Goal: Task Accomplishment & Management: Complete application form

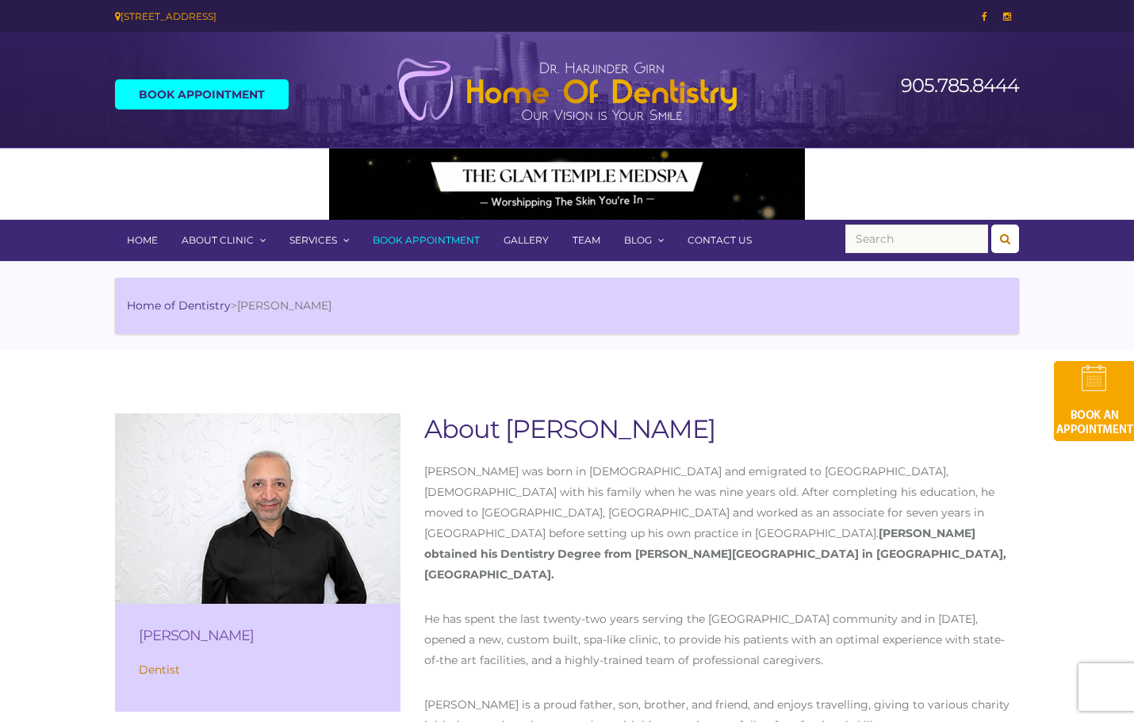
click at [722, 244] on link "Contact Us" at bounding box center [720, 240] width 88 height 41
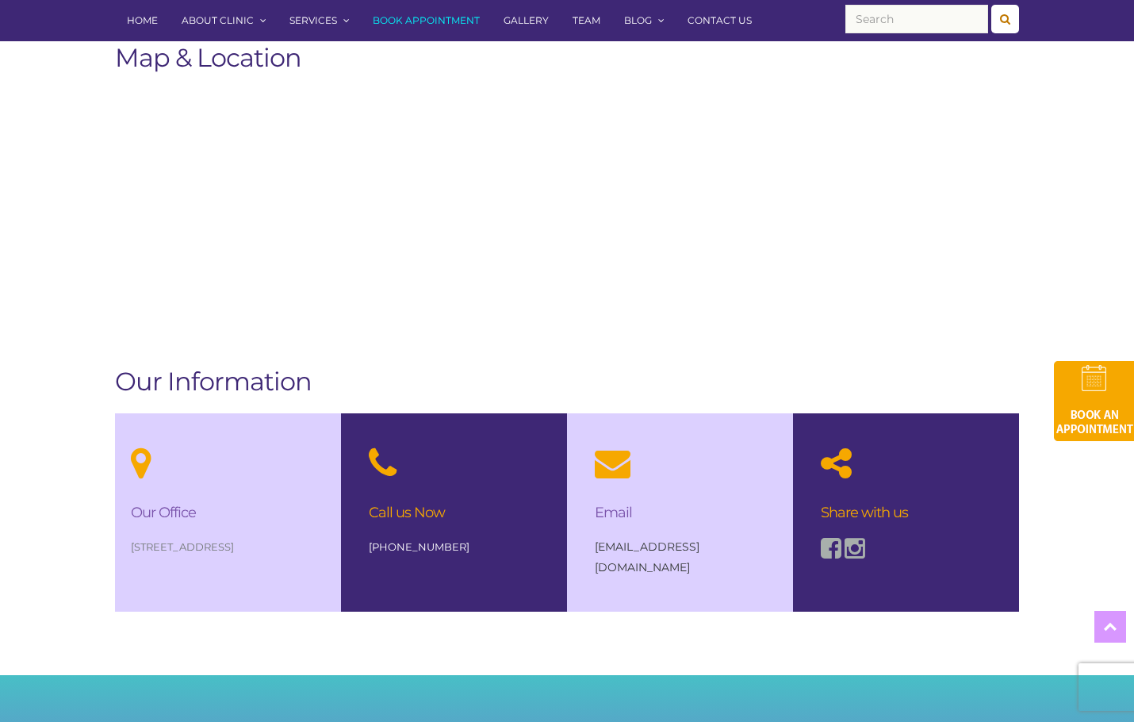
scroll to position [1121, 0]
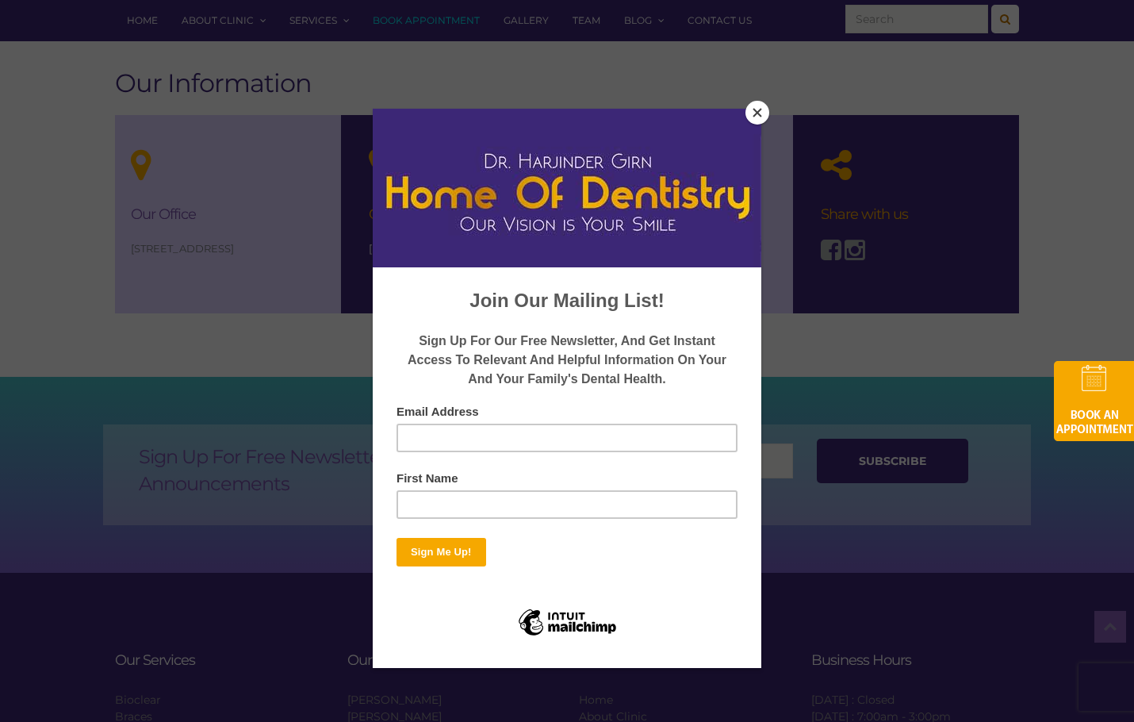
click at [747, 113] on button "Close" at bounding box center [757, 113] width 24 height 24
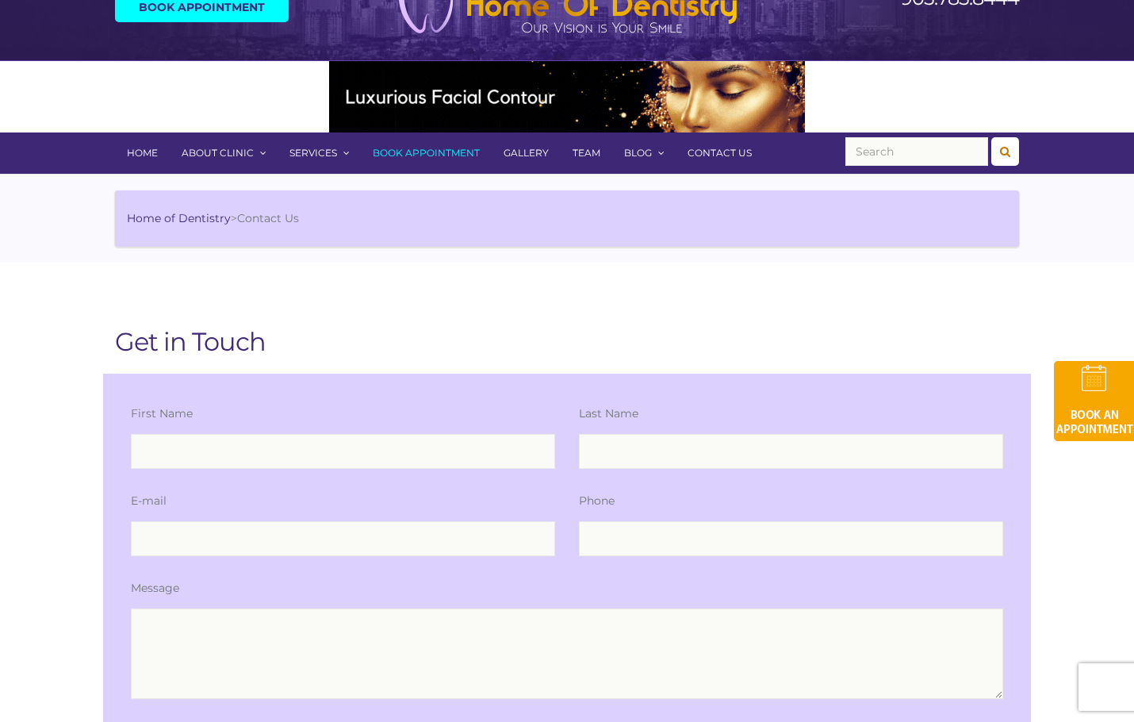
scroll to position [0, 0]
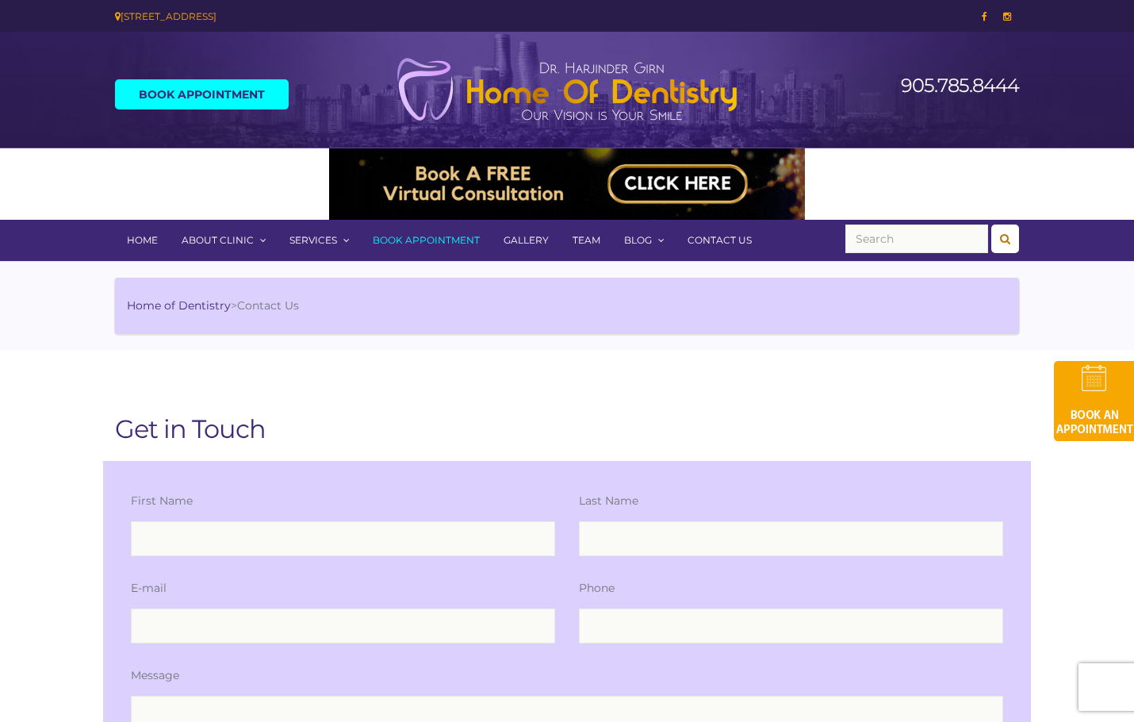
click at [172, 88] on link "Book Appointment" at bounding box center [202, 94] width 174 height 30
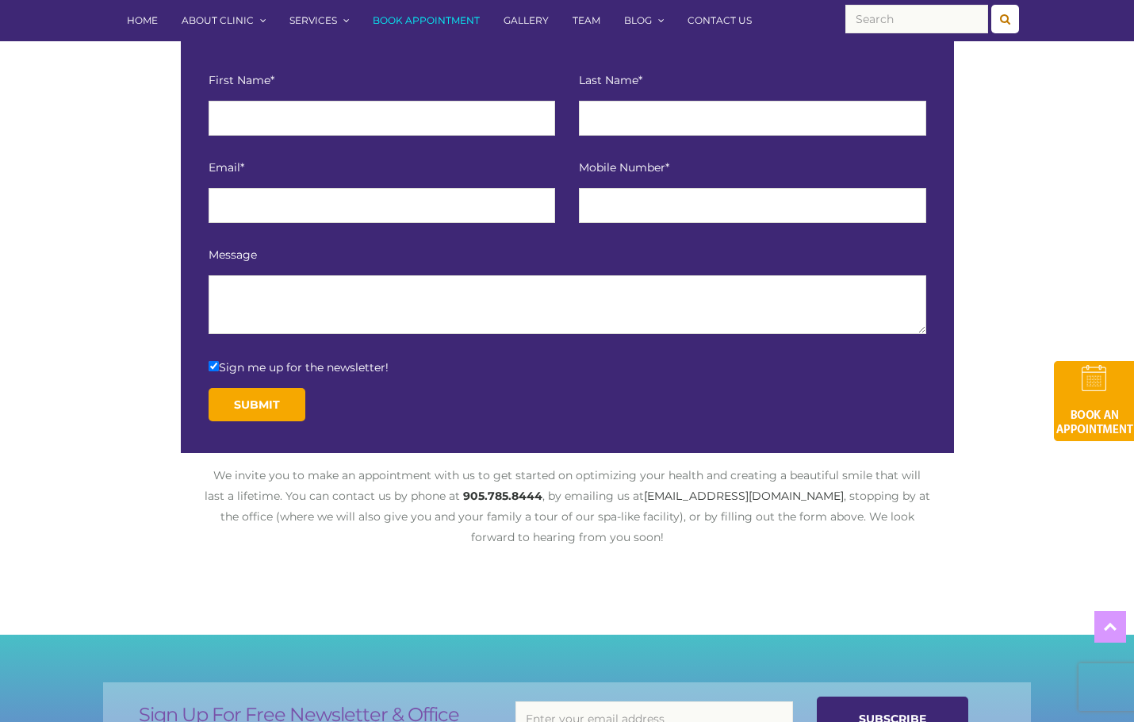
scroll to position [266, 0]
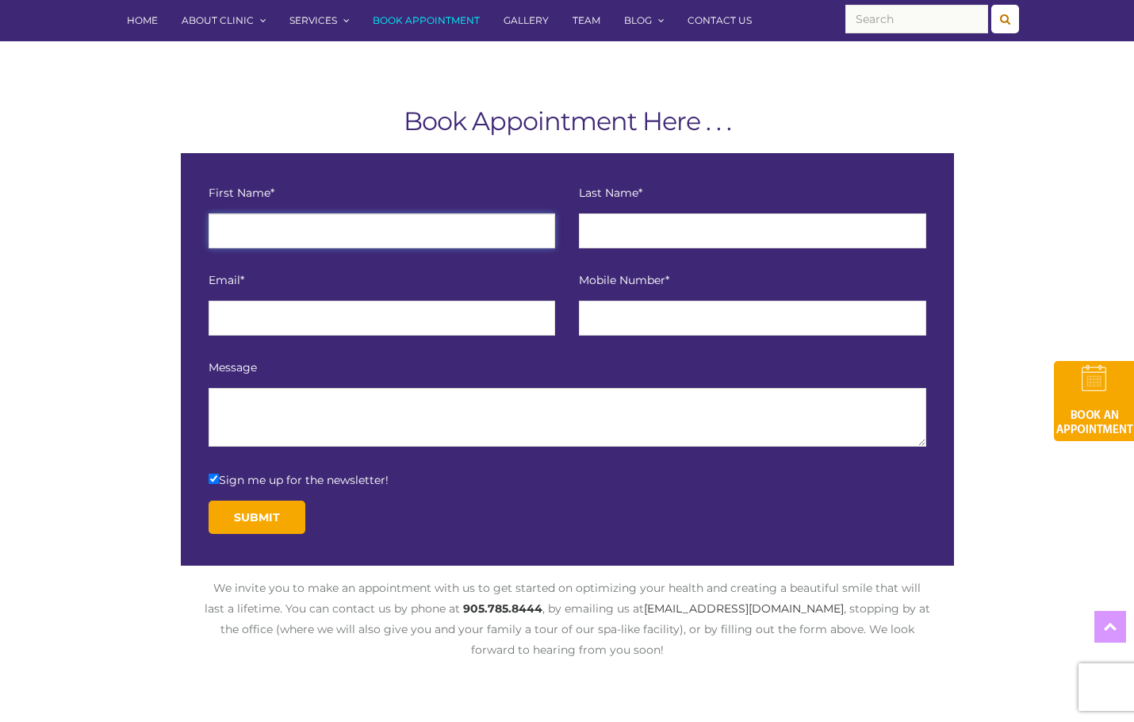
click at [281, 232] on input "text" at bounding box center [382, 230] width 347 height 35
type input "Brianna"
type input "Mullin"
type input "briannadmullin@gmail.com"
type input "6475637469"
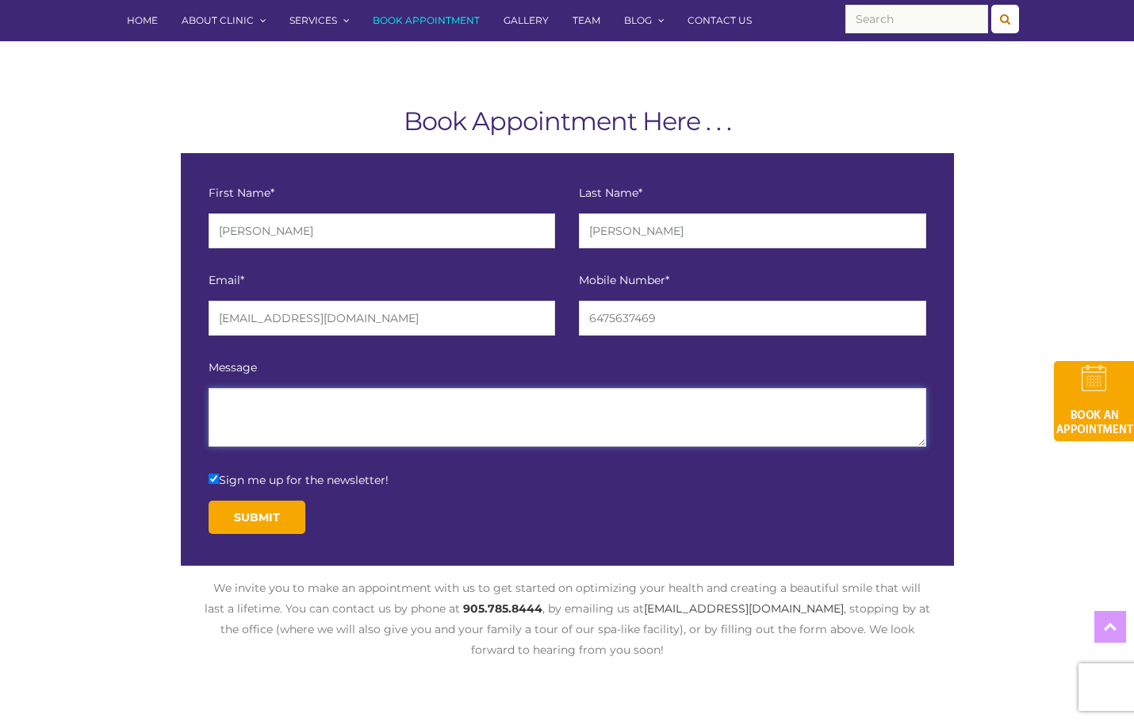
click at [394, 433] on textarea at bounding box center [568, 417] width 718 height 59
click at [459, 403] on textarea "Hi there, I'm a long-term patient of Dr. Girn but have not been in the office f…" at bounding box center [568, 417] width 718 height 59
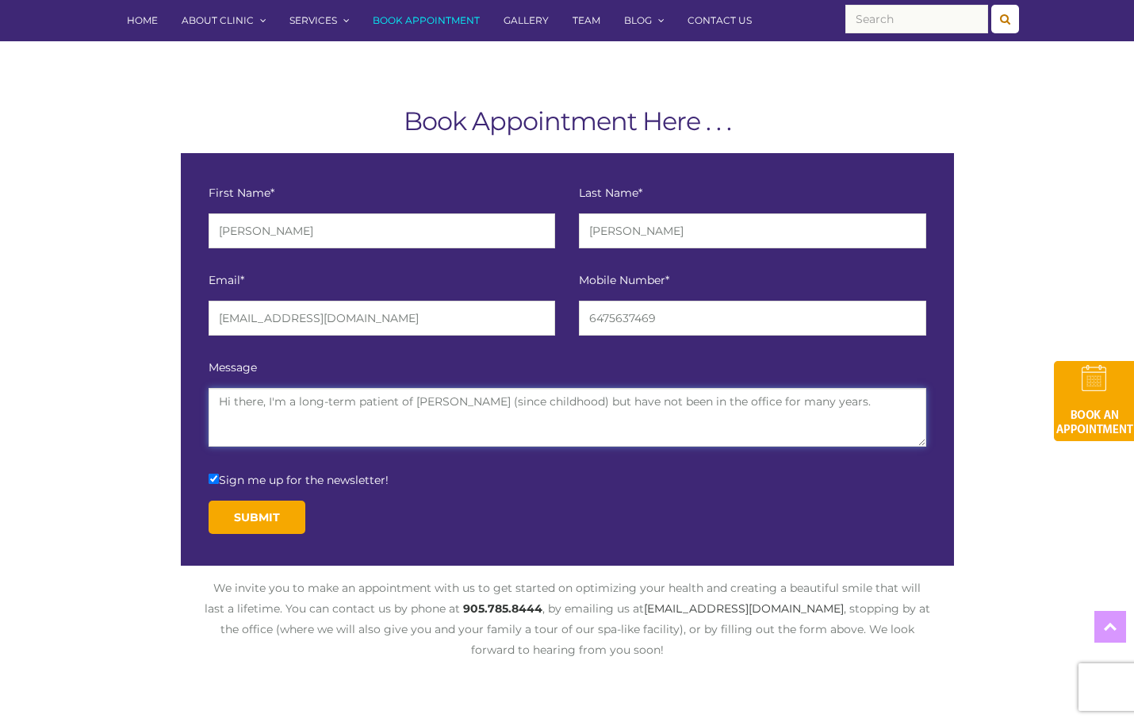
click at [842, 410] on textarea "Hi there, I'm a long-term patient of Dr. Girn (since childhood) but have not be…" at bounding box center [568, 417] width 718 height 59
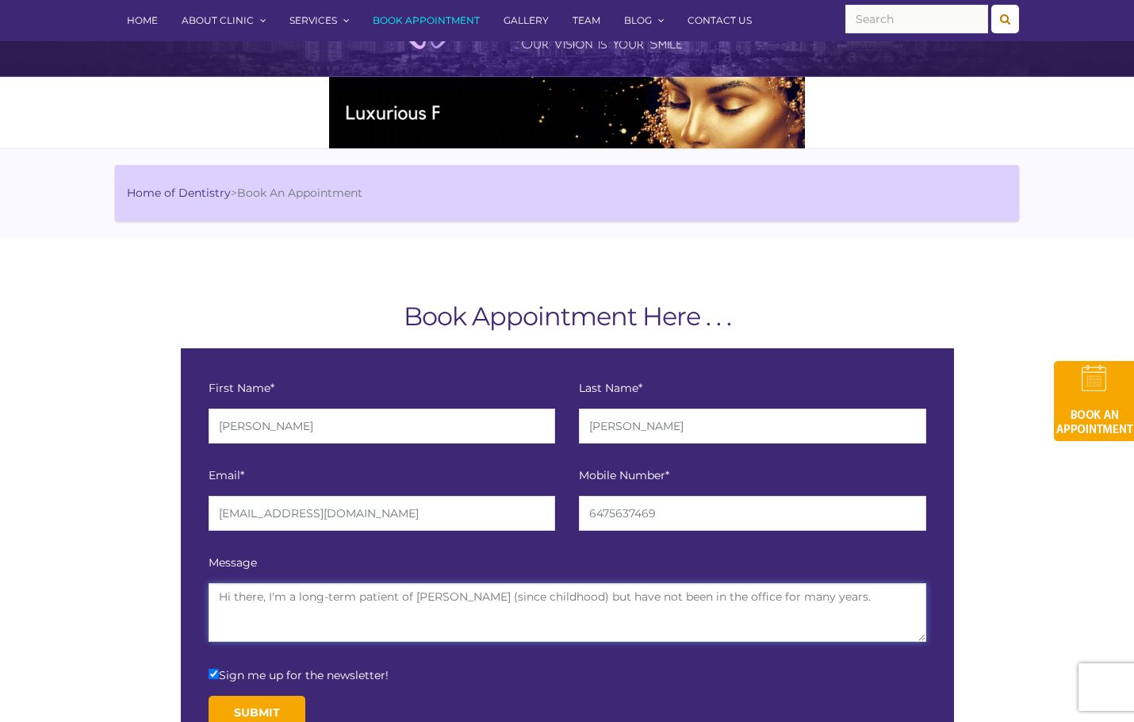
scroll to position [257, 0]
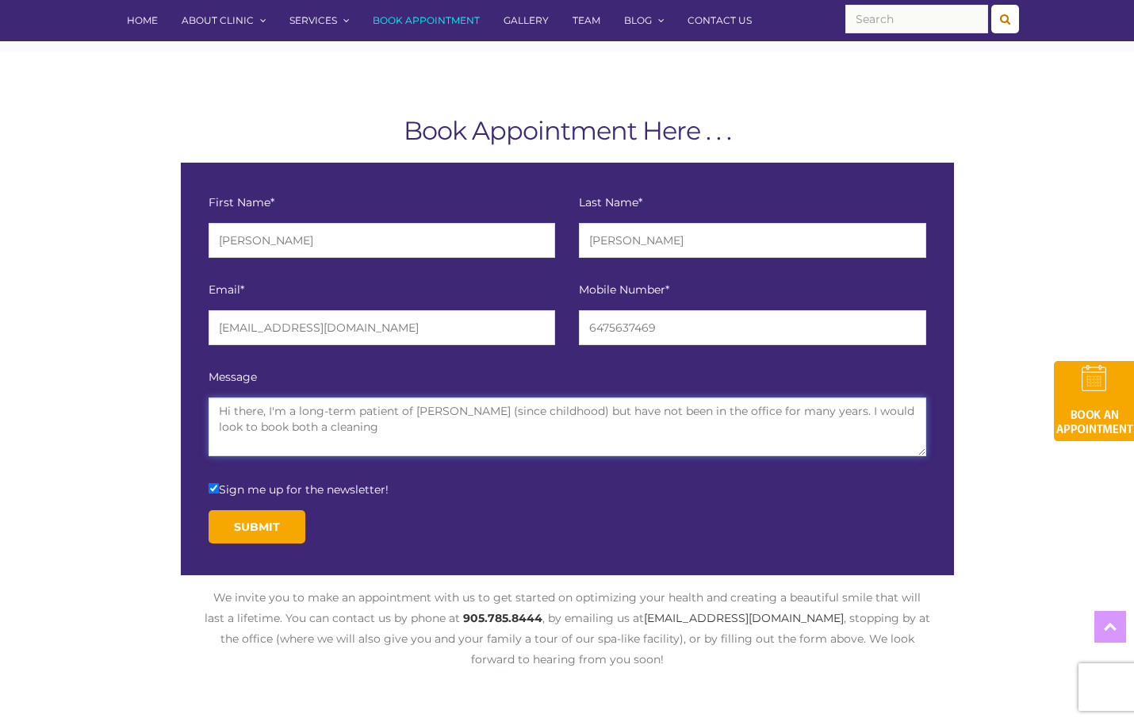
type textarea "Hi there, I'm a long-term patient of Dr. Girn (since childhood) but have not be…"
click at [213, 483] on input "Sign me up for the newsletter!" at bounding box center [214, 488] width 10 height 10
checkbox input "false"
click at [379, 435] on textarea "Hi there, I'm a long-term patient of Dr. Girn (since childhood) but have not be…" at bounding box center [568, 426] width 718 height 59
click at [393, 430] on textarea "Hi there, I'm a long-term patient of Dr. Girn (since childhood) but have not be…" at bounding box center [568, 426] width 718 height 59
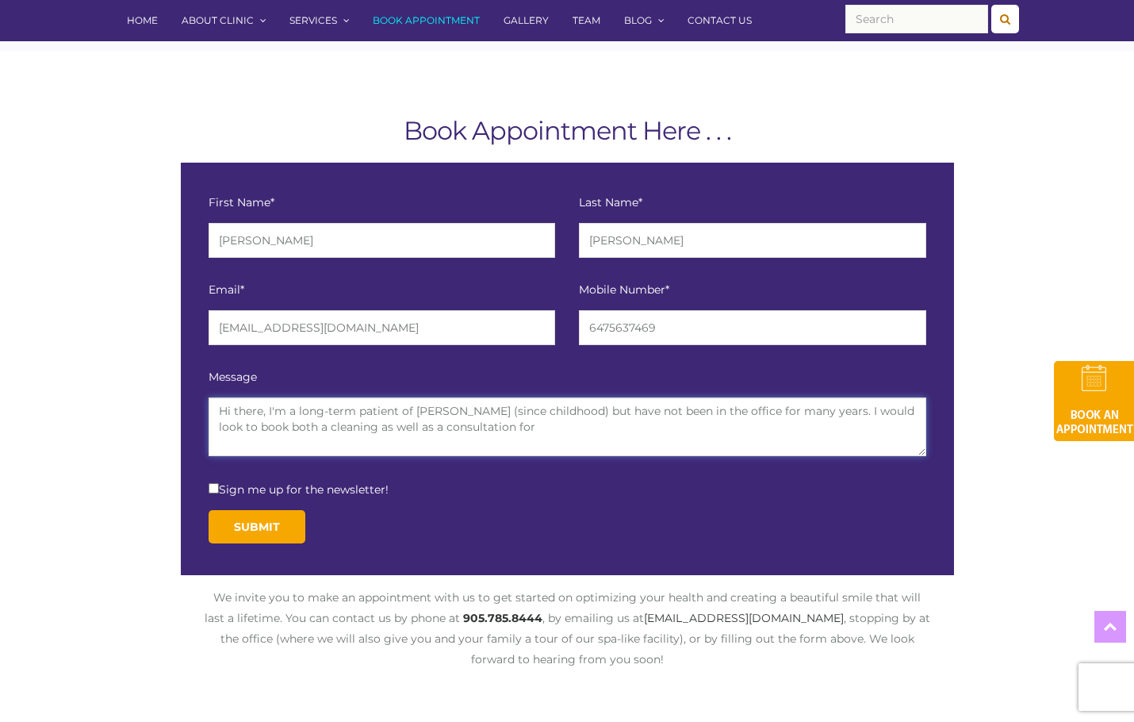
click at [503, 422] on textarea "Hi there, I'm a long-term patient of Dr. Girn (since childhood) but have not be…" at bounding box center [568, 426] width 718 height 59
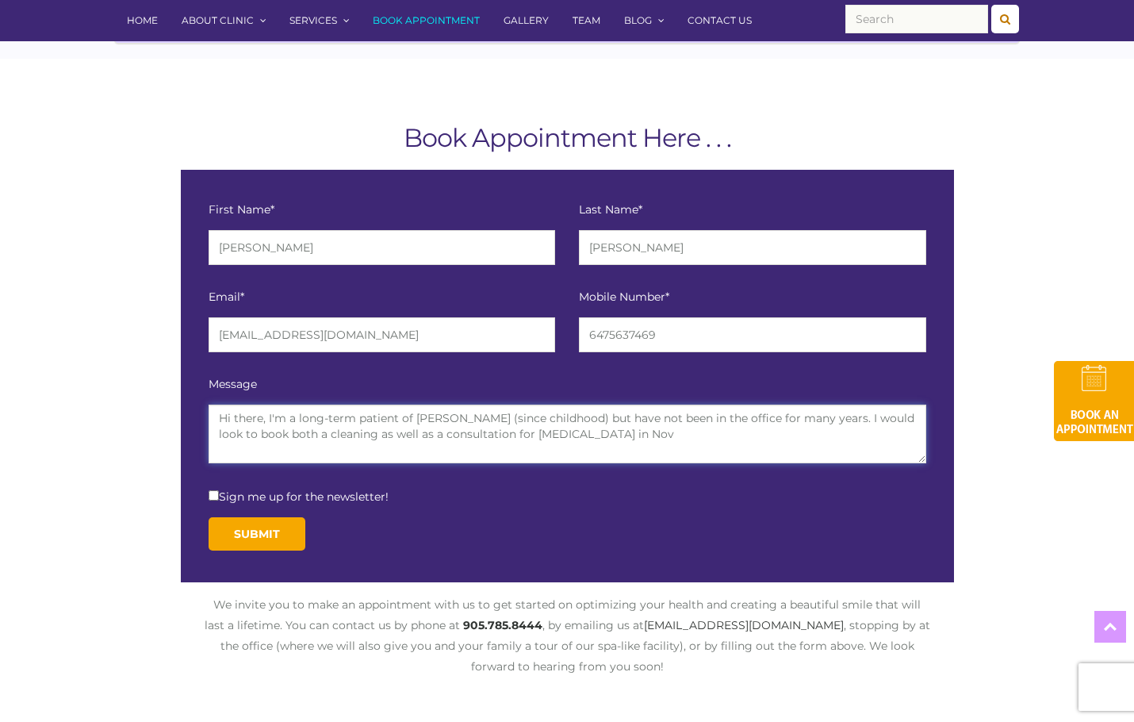
scroll to position [237, 0]
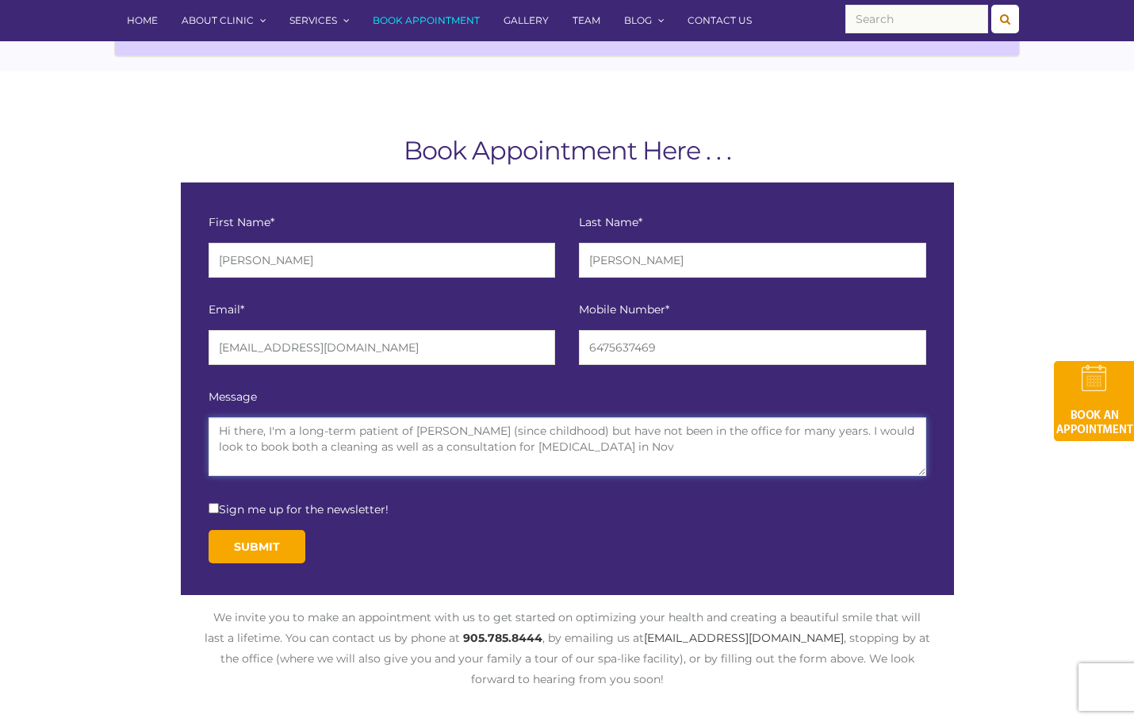
drag, startPoint x: 461, startPoint y: 431, endPoint x: 557, endPoint y: 438, distance: 97.0
click at [557, 438] on textarea "Hi there, I'm a long-term patient of Dr. Girn (since childhood) but have not be…" at bounding box center [568, 446] width 718 height 59
click at [553, 449] on textarea "Hi there, I'm a long-term patient of Dr. Girn but have not been in the office f…" at bounding box center [568, 446] width 718 height 59
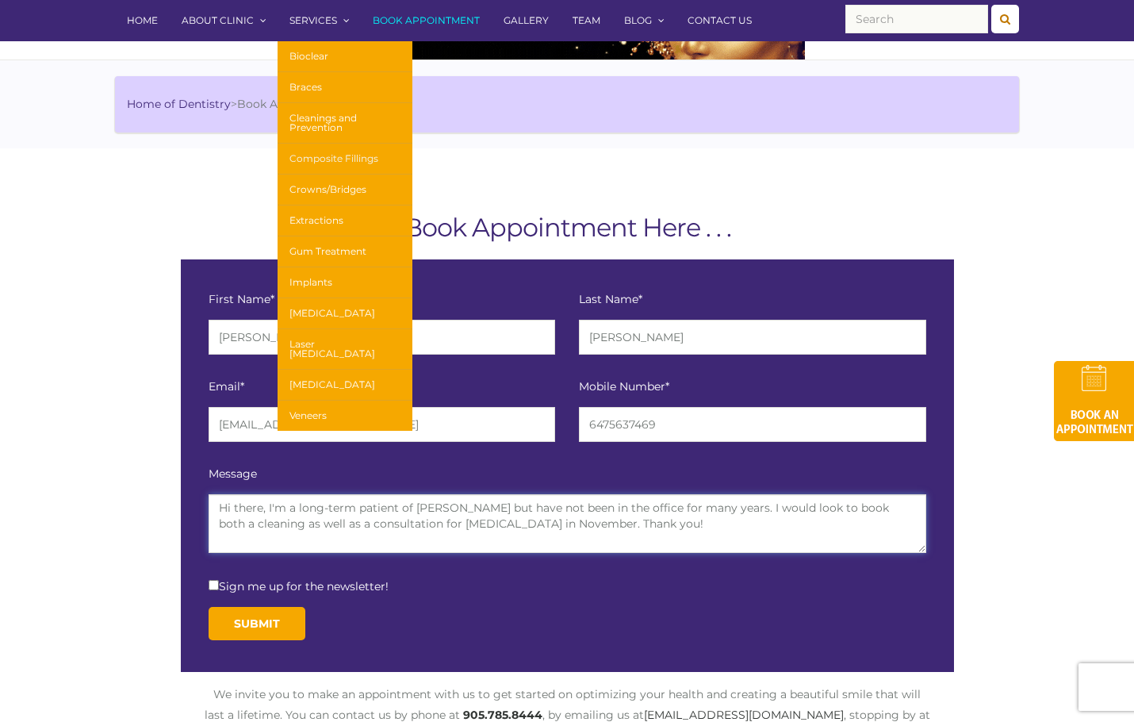
scroll to position [179, 0]
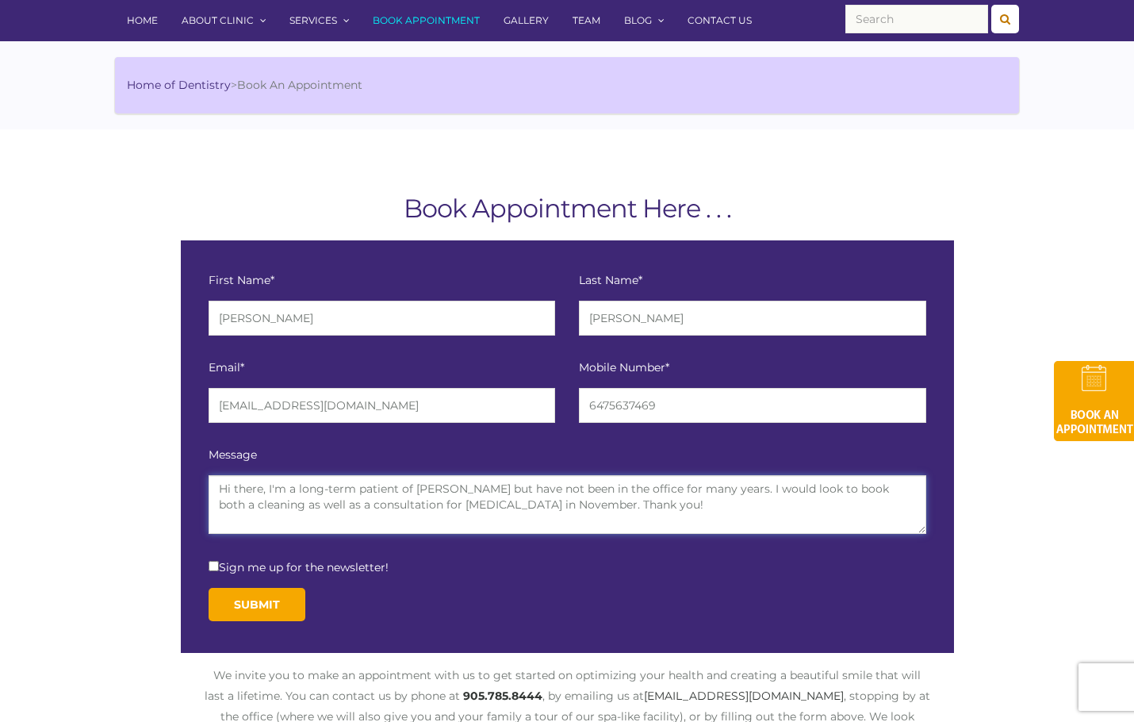
drag, startPoint x: 656, startPoint y: 523, endPoint x: 228, endPoint y: 453, distance: 433.8
click at [228, 453] on div "Message Hi there, I'm a long-term patient of Dr. Girn but have not been in the …" at bounding box center [568, 489] width 718 height 87
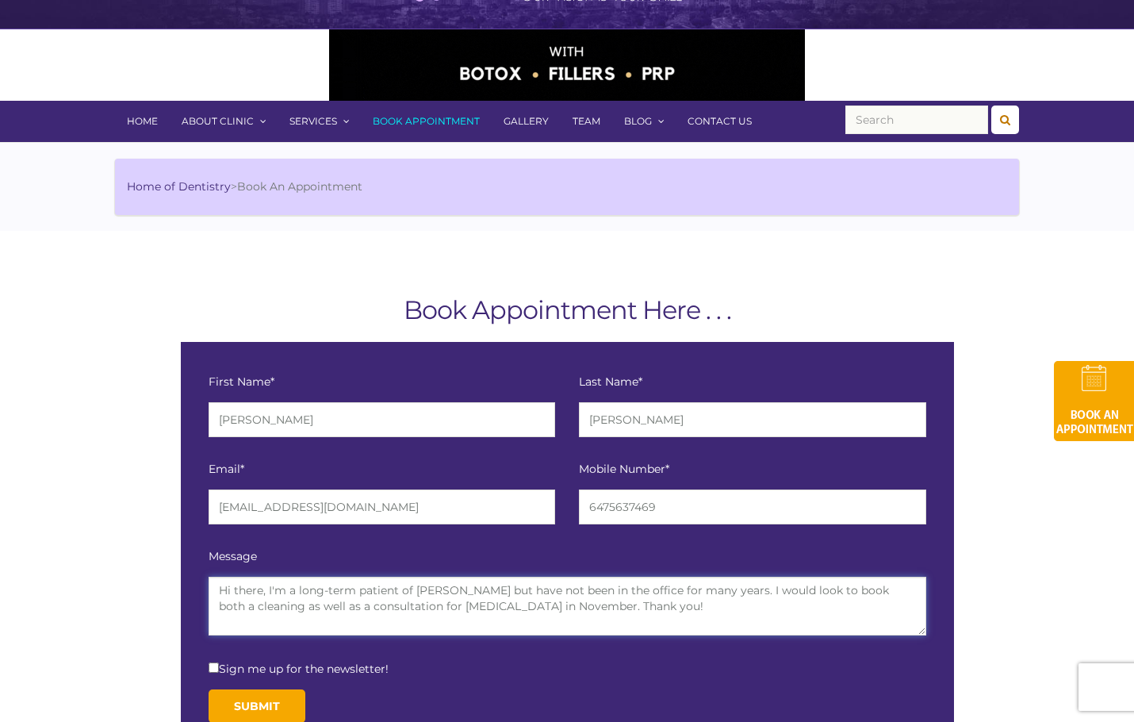
scroll to position [95, 0]
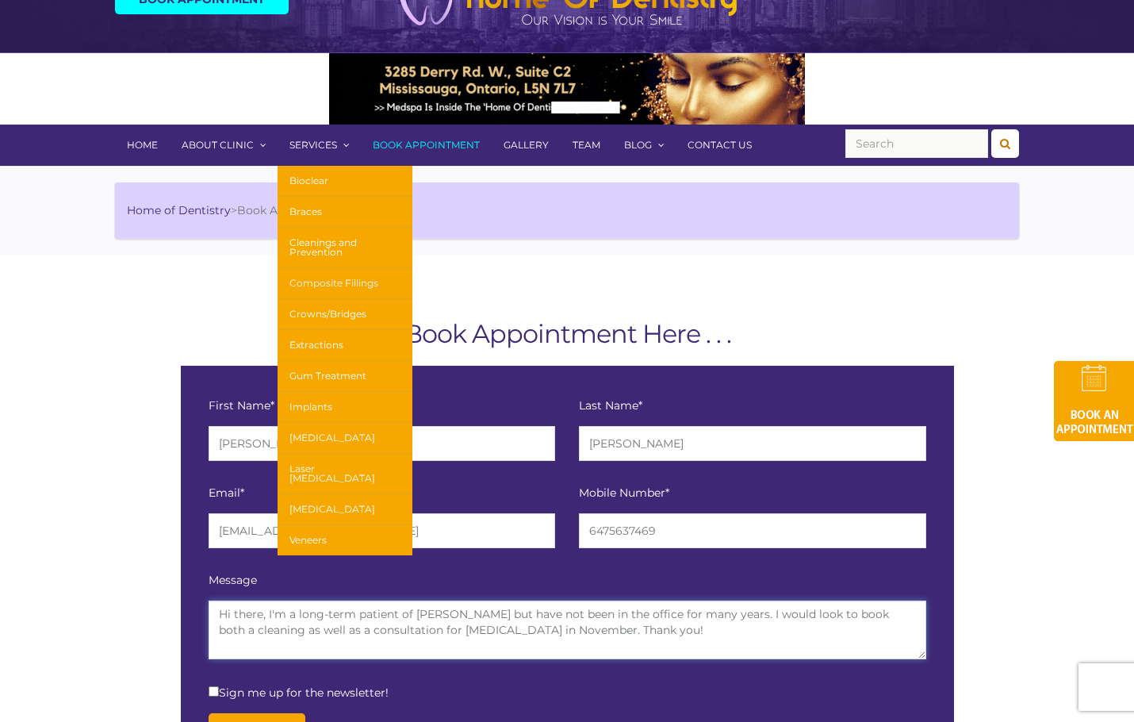
type textarea "Hi there, I'm a long-term patient of [PERSON_NAME] but have not been in the off…"
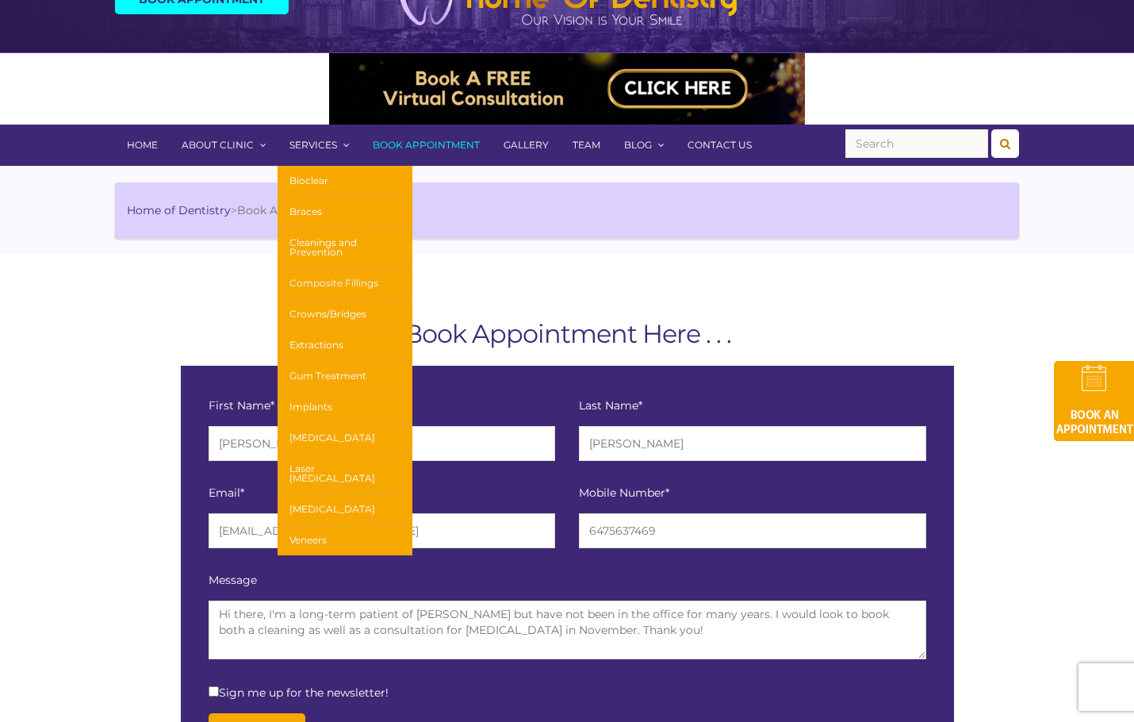
click at [333, 285] on link "Composite Fillings" at bounding box center [345, 283] width 135 height 31
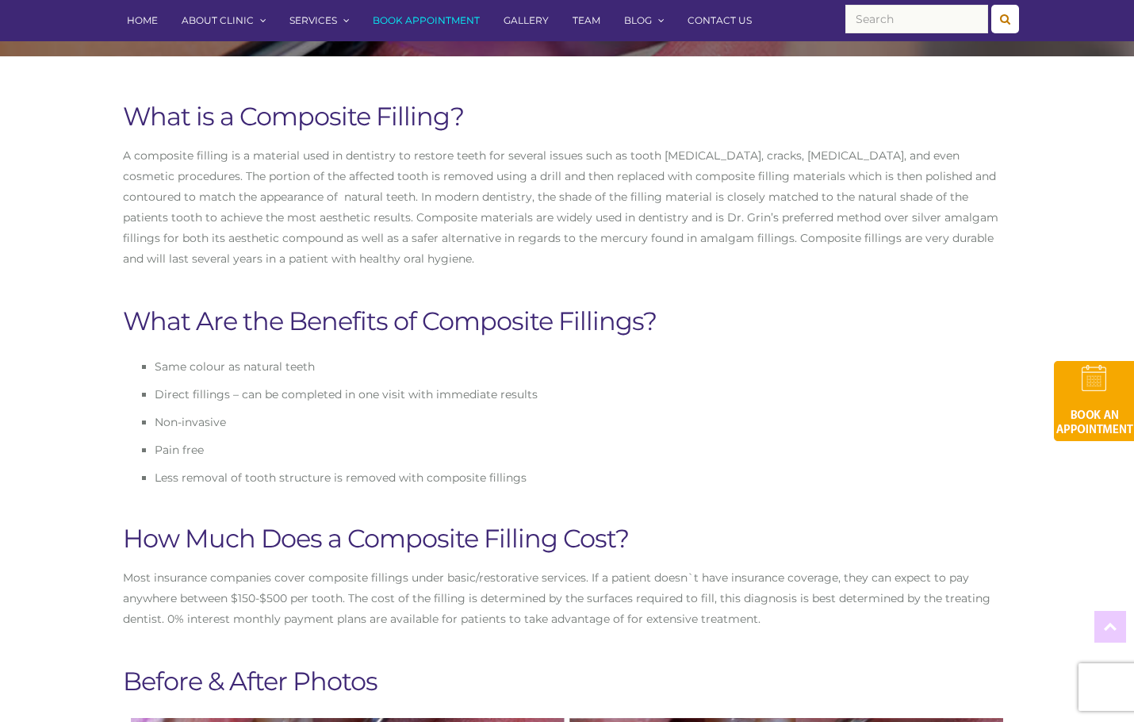
scroll to position [8, 0]
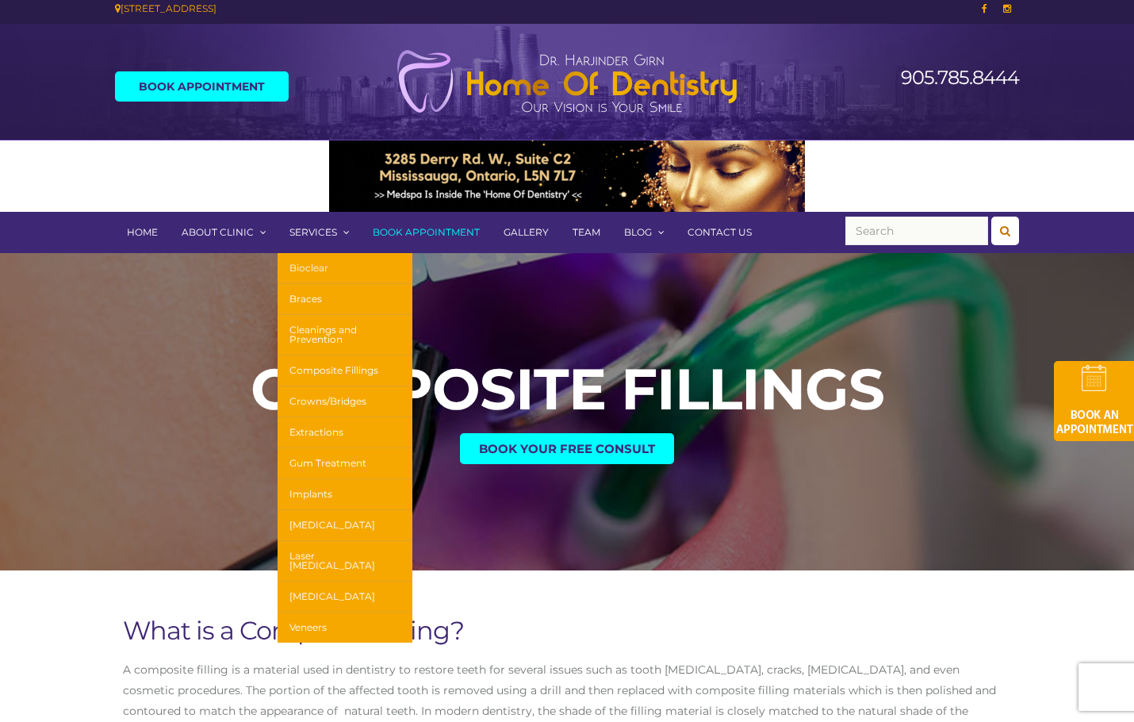
click at [320, 262] on link "Bioclear" at bounding box center [345, 268] width 135 height 31
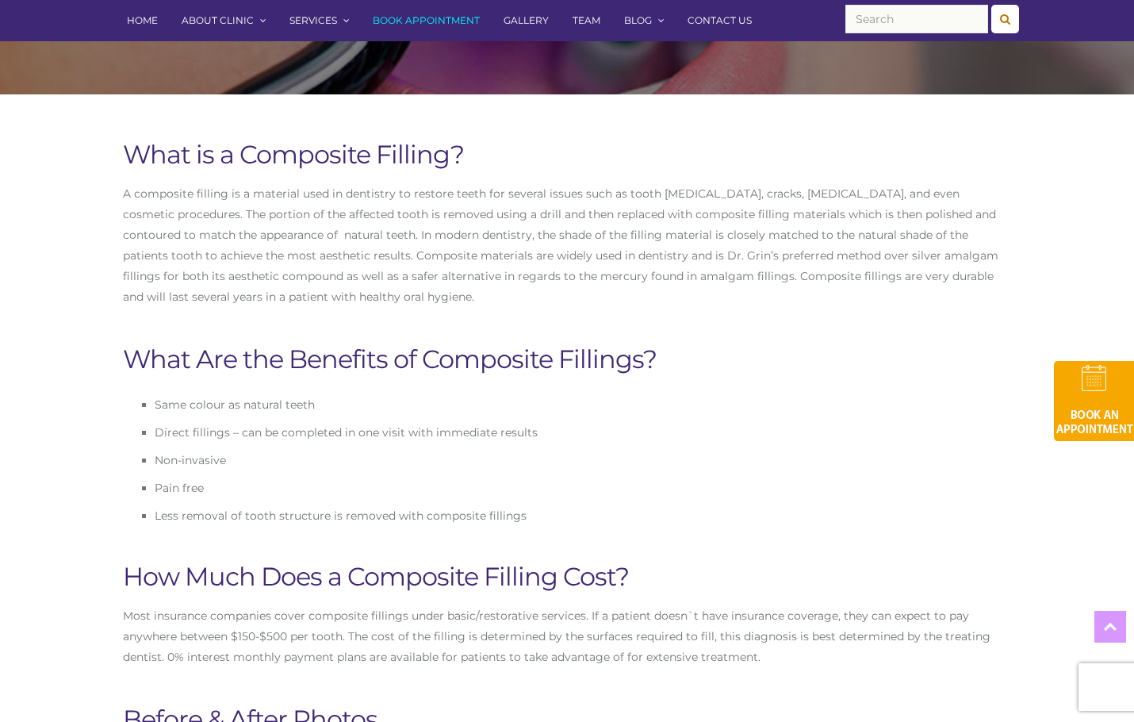
scroll to position [0, 0]
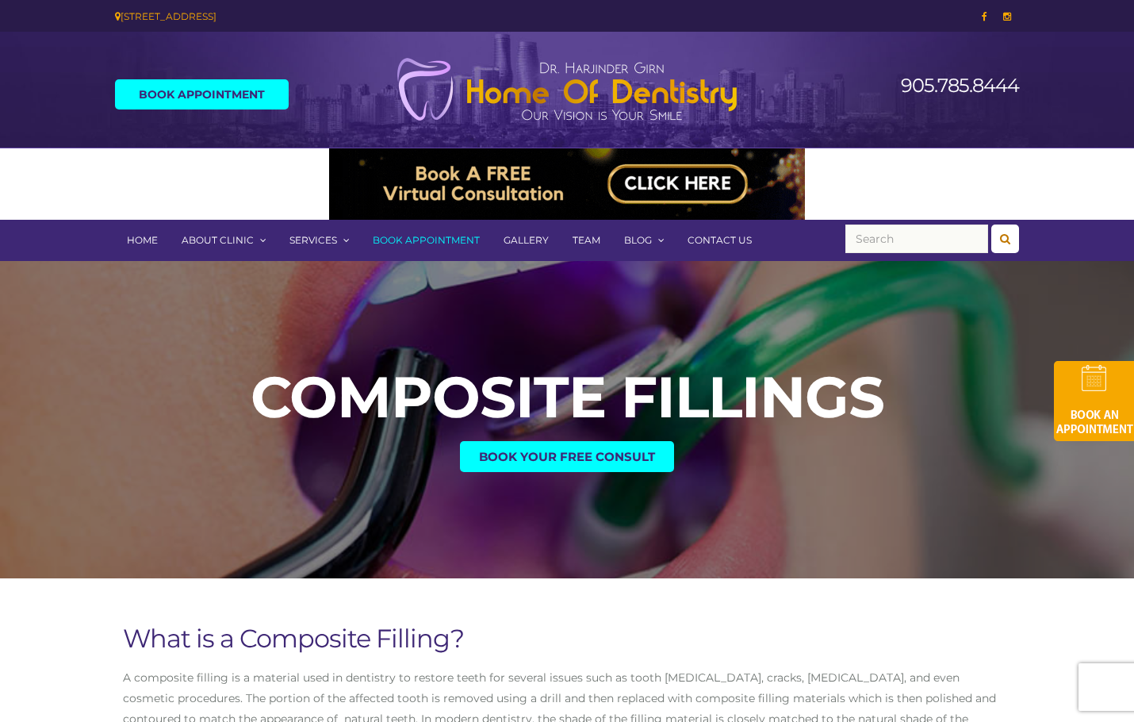
click at [277, 99] on link "Book Appointment" at bounding box center [202, 94] width 174 height 30
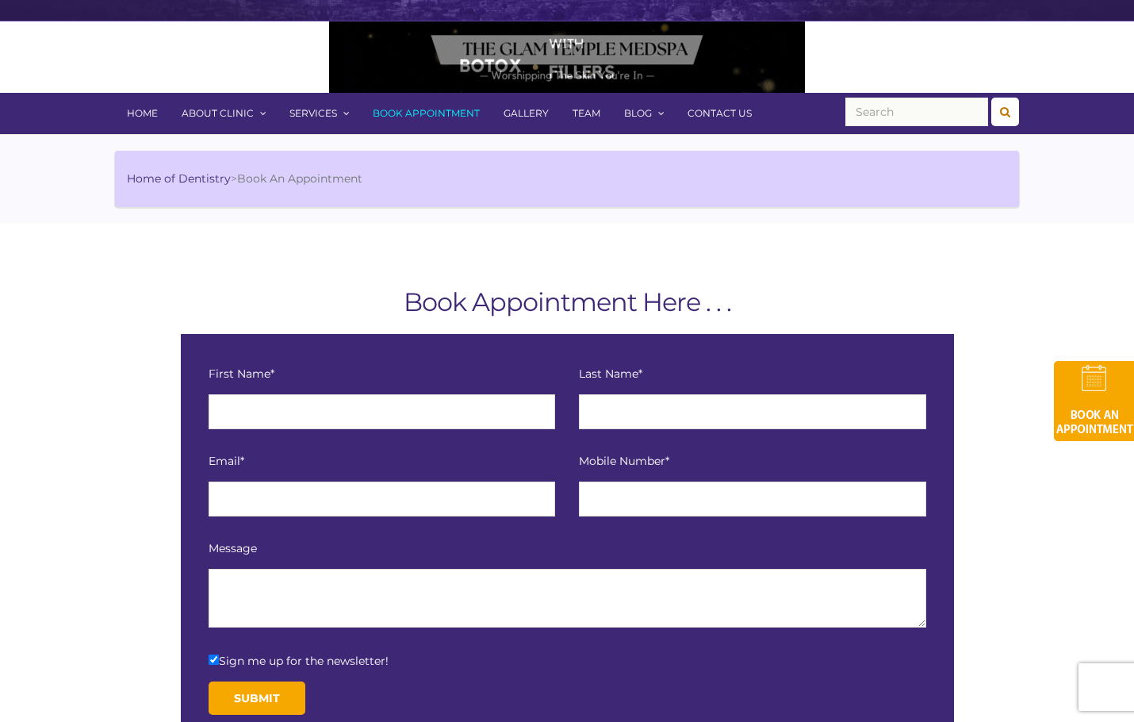
scroll to position [300, 0]
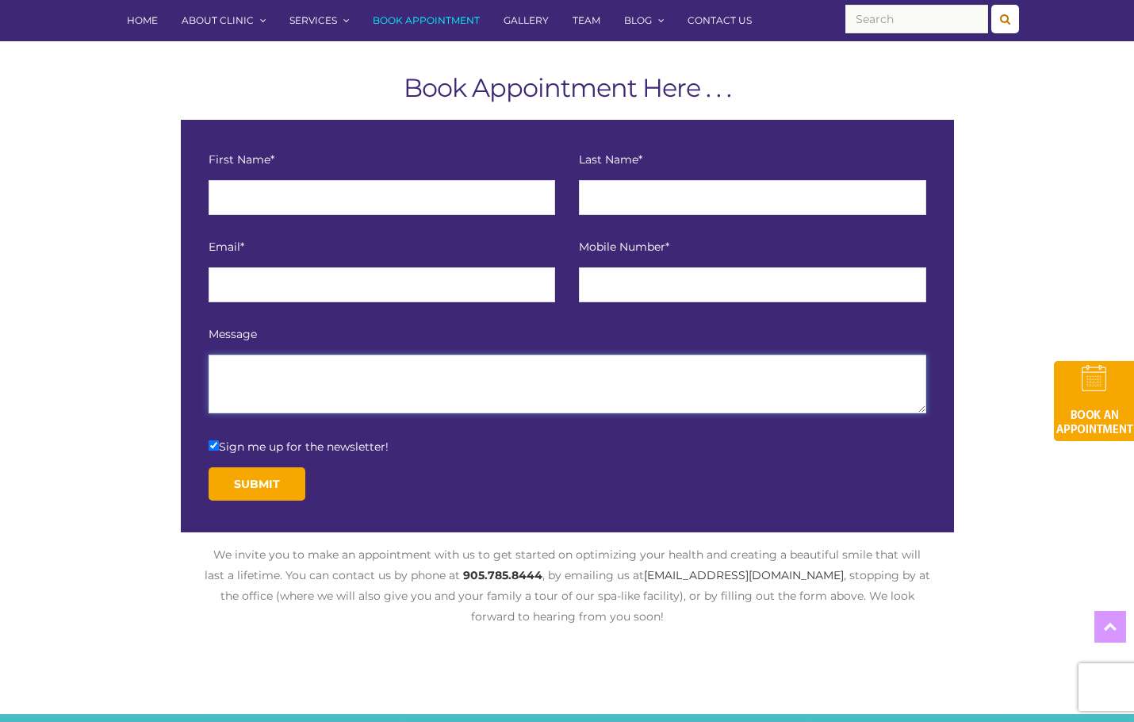
click at [382, 382] on textarea at bounding box center [568, 383] width 718 height 59
paste textarea "Hi there, I'm a long-term patient of [PERSON_NAME] but have not been in the off…"
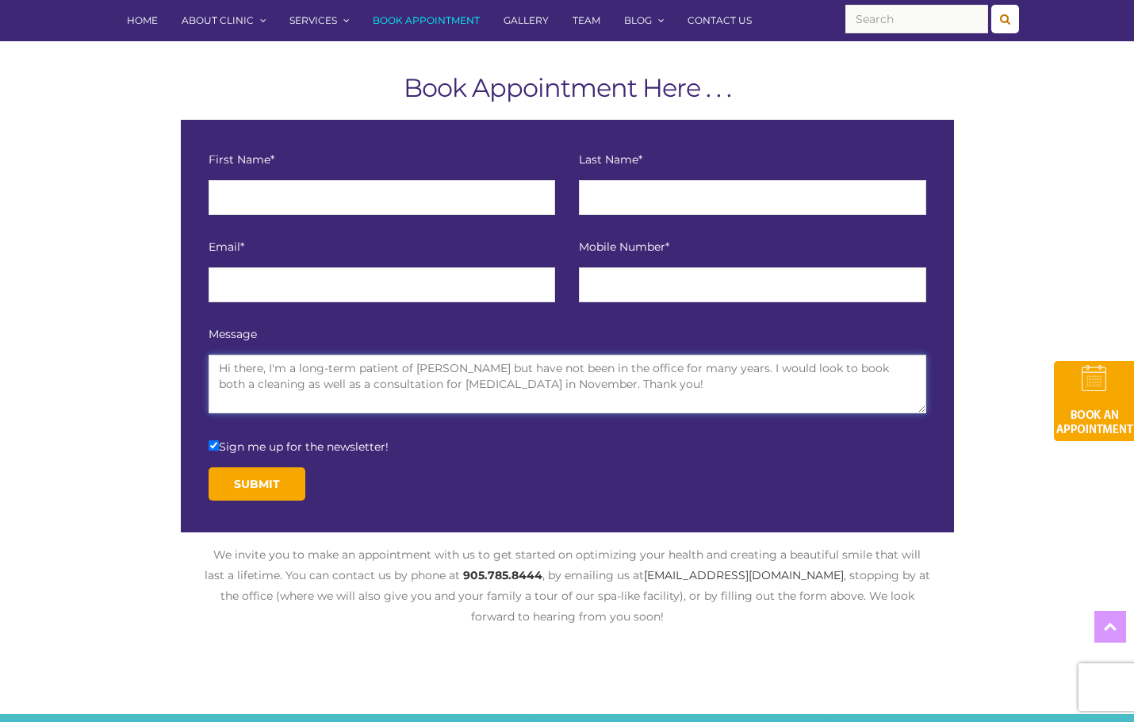
drag, startPoint x: 423, startPoint y: 385, endPoint x: 509, endPoint y: 386, distance: 86.4
click at [509, 386] on textarea "Hi there, I'm a long-term patient of [PERSON_NAME] but have not been in the off…" at bounding box center [568, 383] width 718 height 59
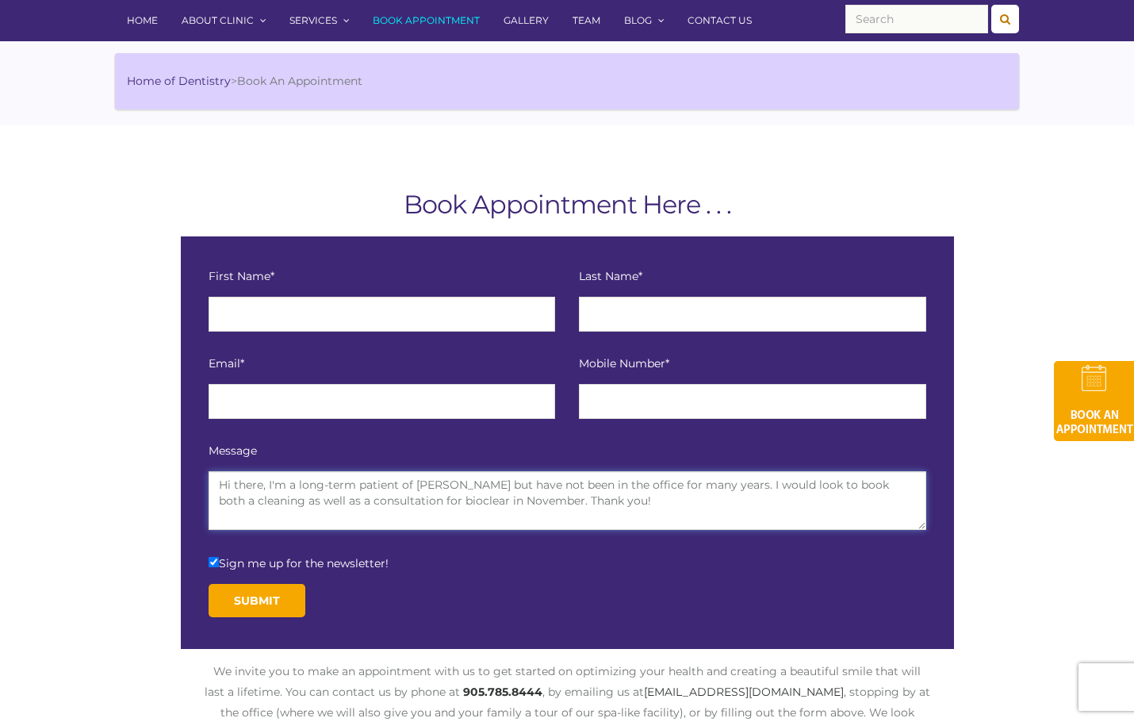
scroll to position [182, 0]
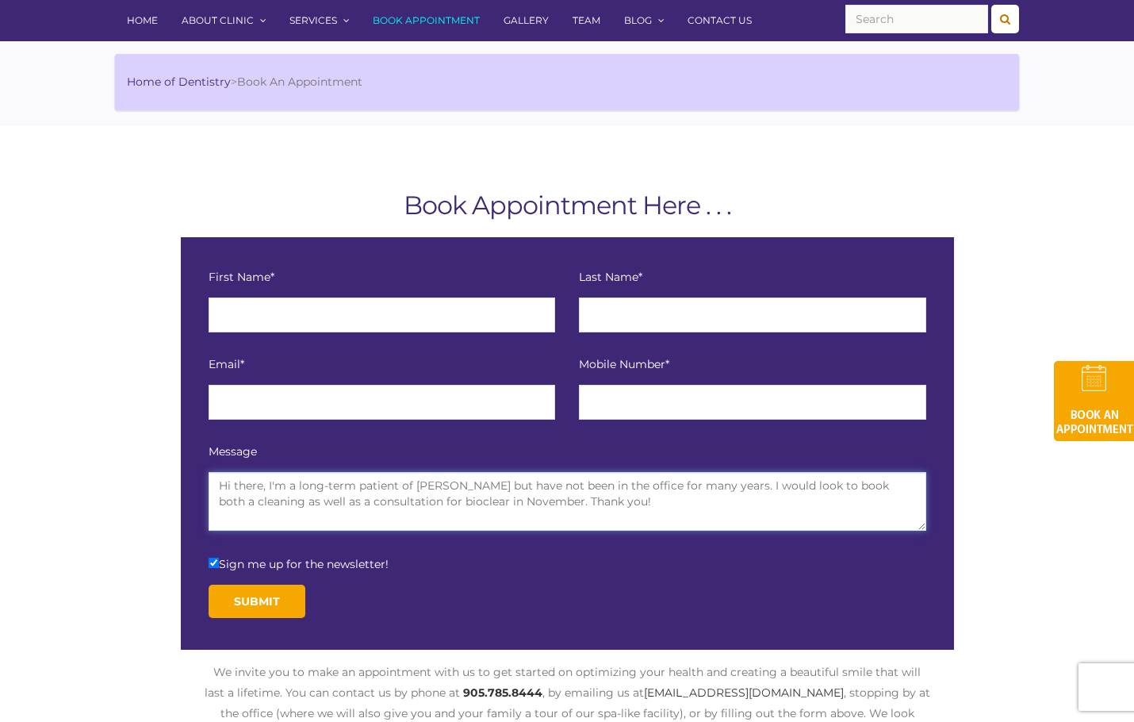
type textarea "Hi there, I'm a long-term patient of [PERSON_NAME] but have not been in the off…"
click at [283, 300] on input "text" at bounding box center [382, 314] width 347 height 35
type input "[PERSON_NAME]"
type input "[EMAIL_ADDRESS][DOMAIN_NAME]"
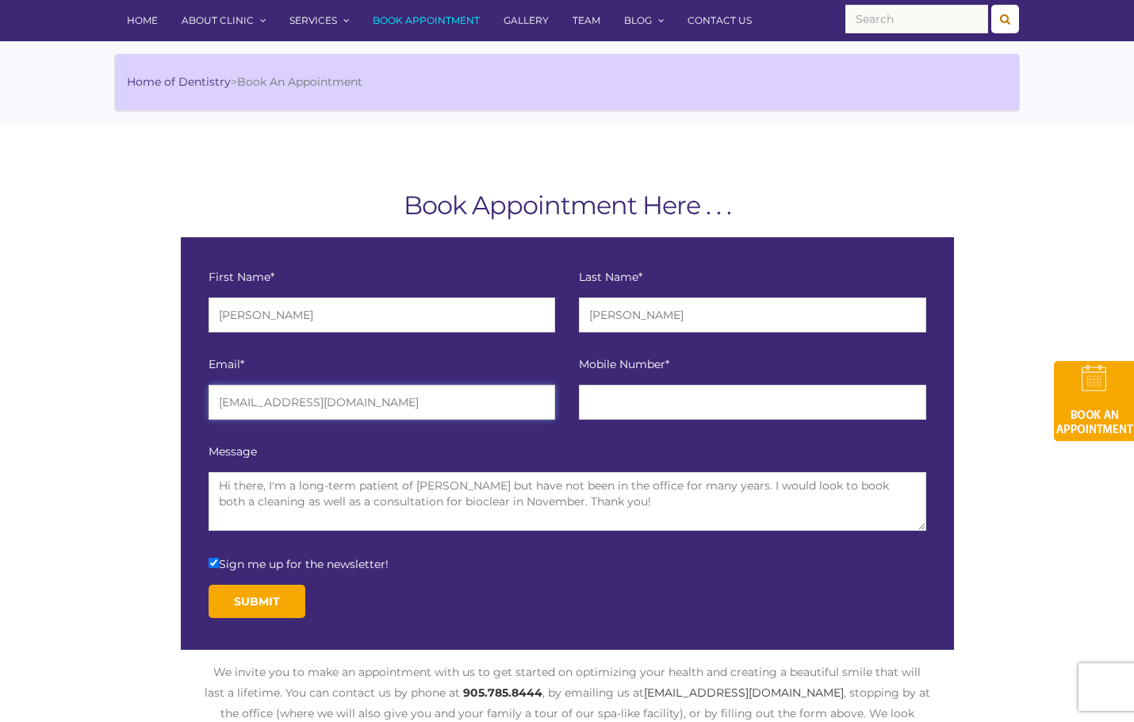
type input "6475637469"
click at [134, 520] on div "First Name* [PERSON_NAME] Last Name* [PERSON_NAME] Email* [EMAIL_ADDRESS][DOMAI…" at bounding box center [567, 443] width 928 height 412
click at [217, 569] on label "Sign me up for the newsletter!" at bounding box center [299, 563] width 180 height 18
click at [217, 568] on input "Sign me up for the newsletter!" at bounding box center [214, 562] width 10 height 10
checkbox input "false"
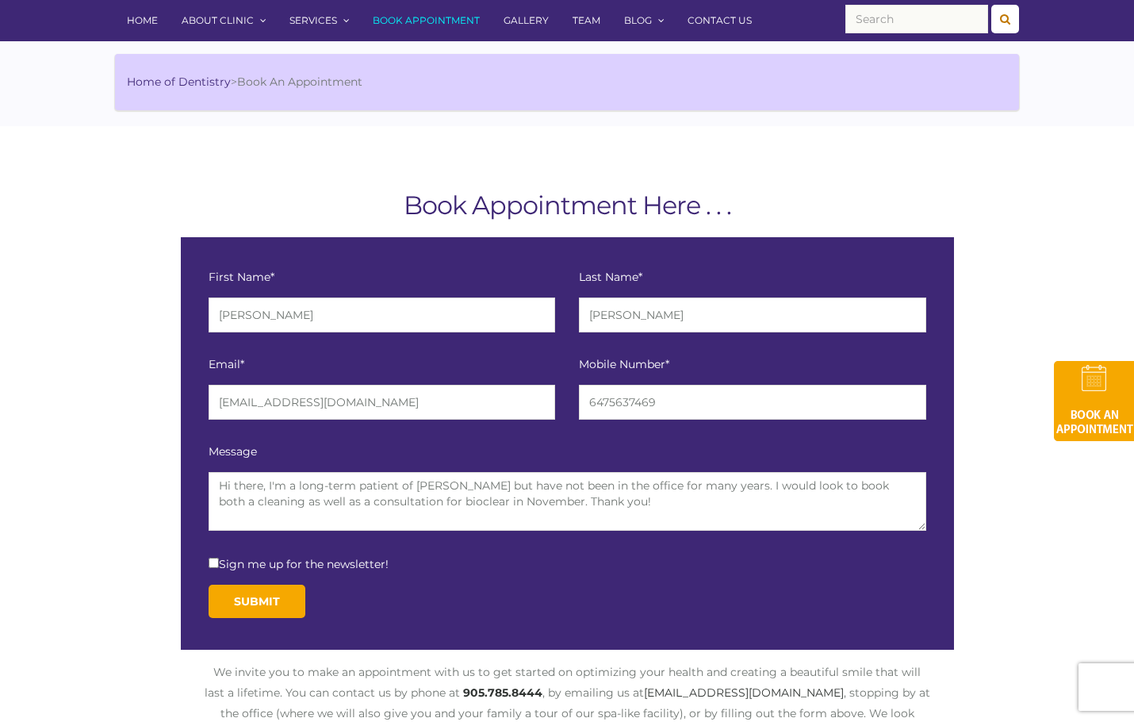
click at [249, 611] on input "Submit" at bounding box center [257, 600] width 97 height 33
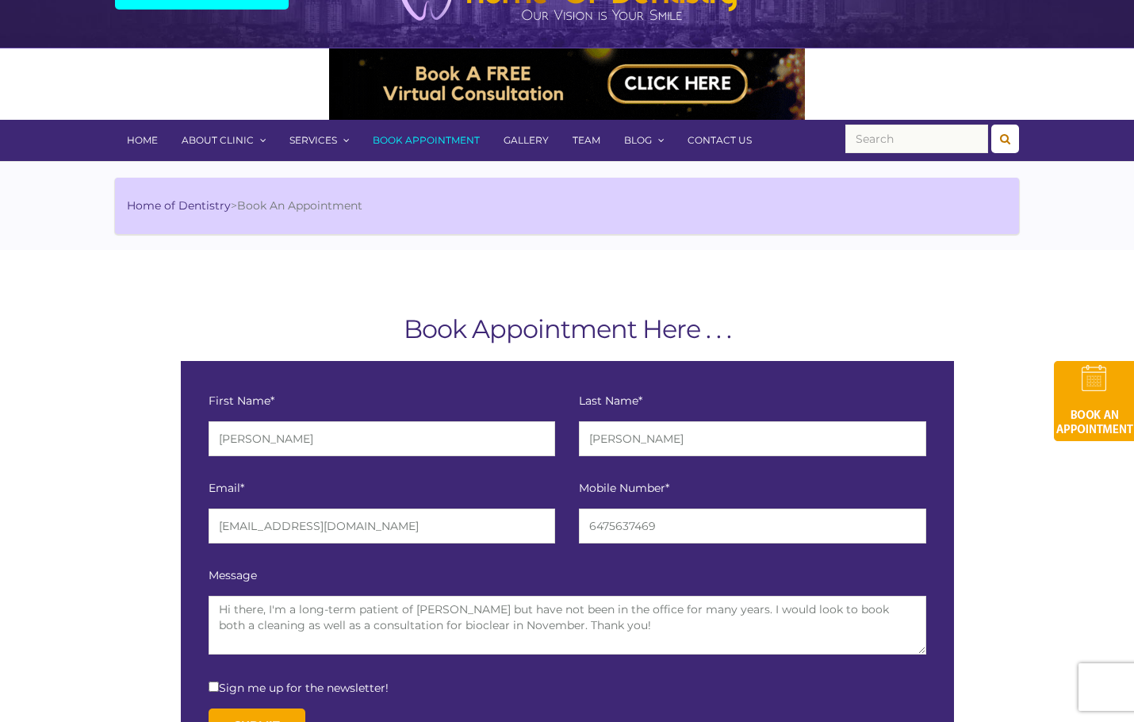
scroll to position [0, 0]
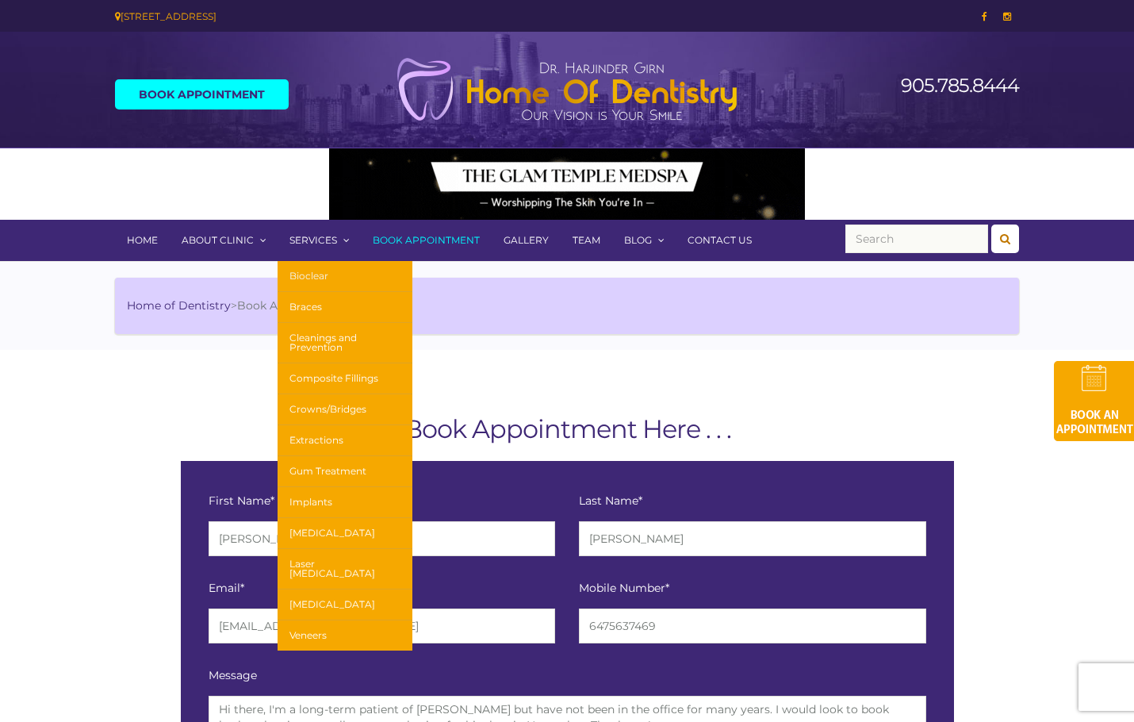
click at [315, 270] on link "Bioclear" at bounding box center [345, 276] width 135 height 31
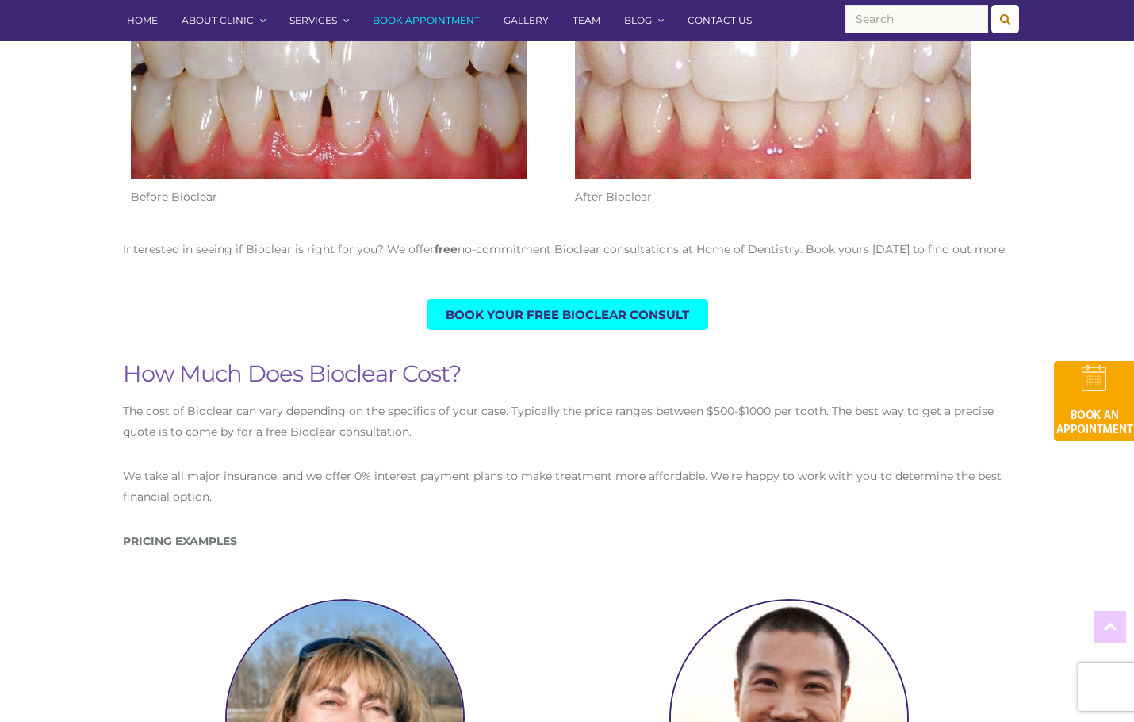
scroll to position [2278, 0]
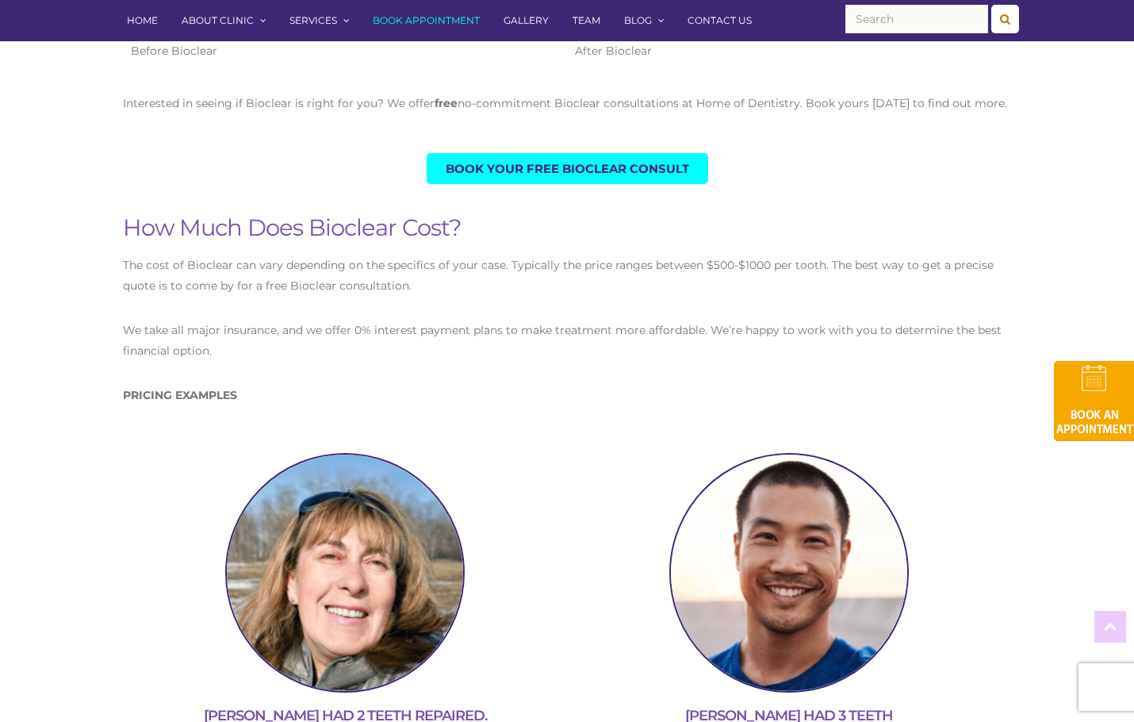
click at [652, 395] on div "The cost of Bioclear can vary depending on the specifics of your case. Typicall…" at bounding box center [567, 342] width 888 height 174
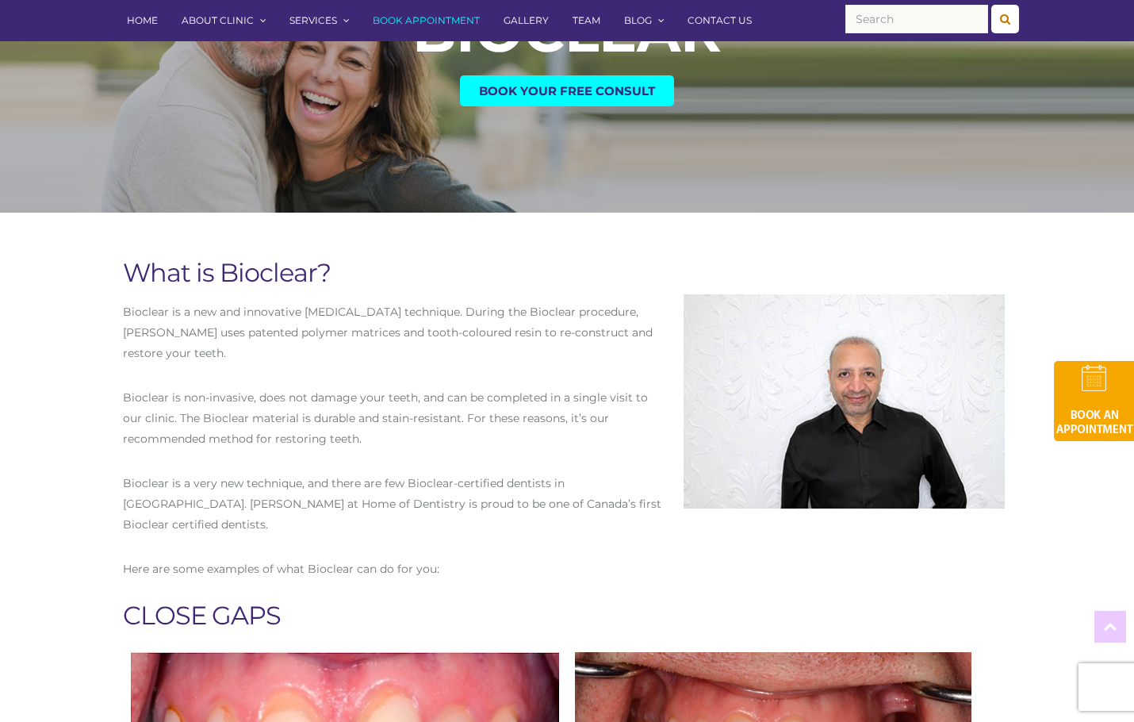
scroll to position [0, 0]
